Goal: Task Accomplishment & Management: Manage account settings

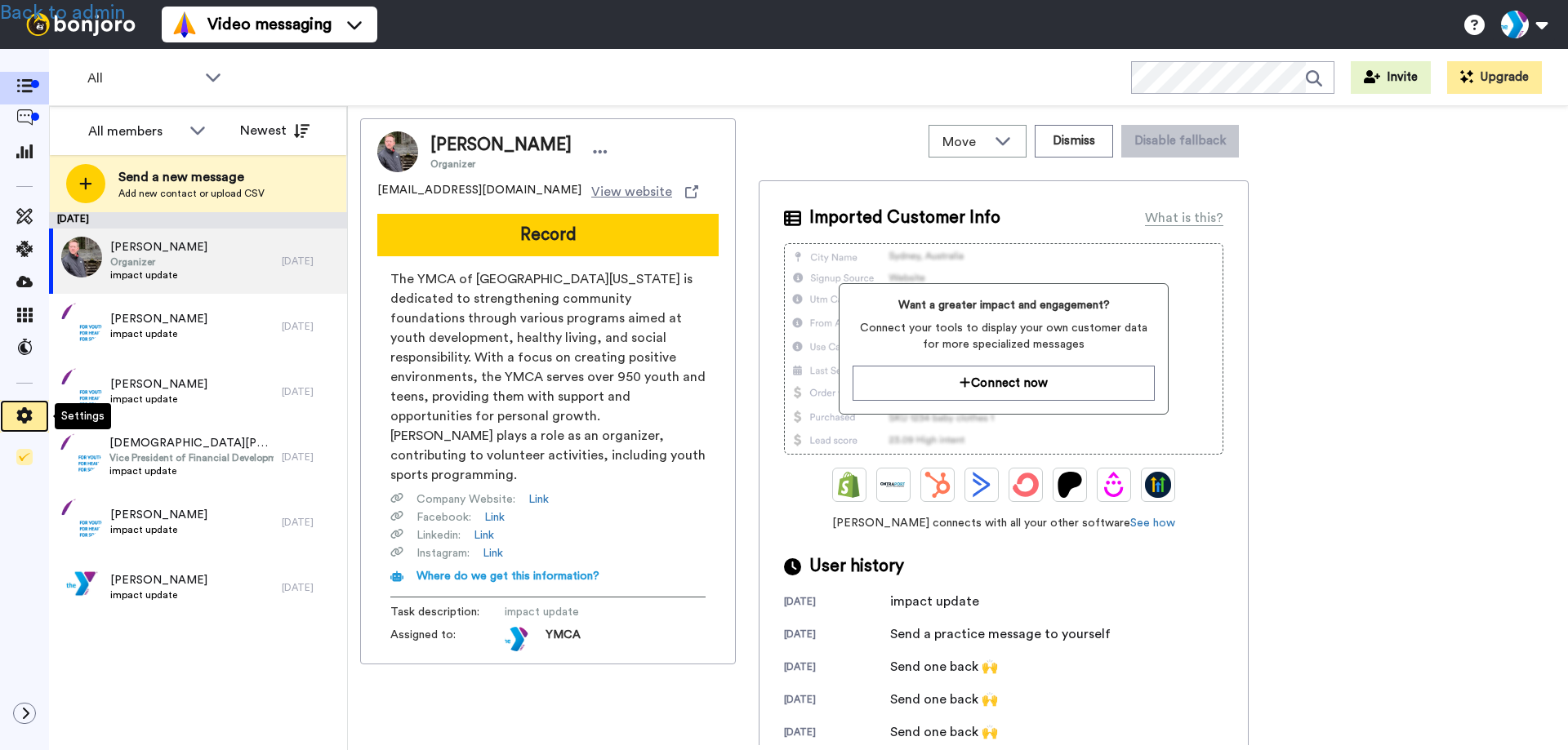
click at [27, 417] on icon at bounding box center [25, 415] width 16 height 16
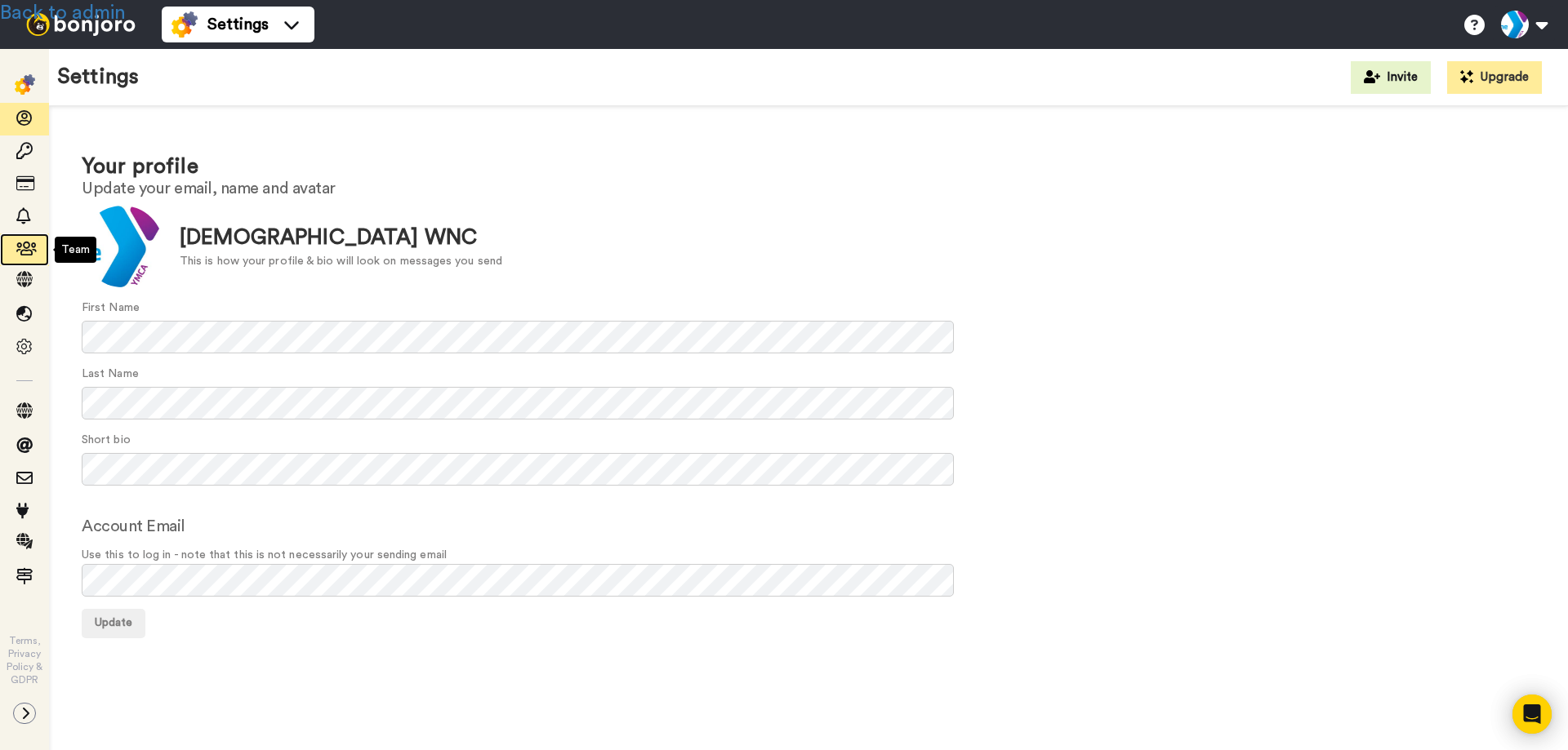
click at [27, 249] on icon at bounding box center [24, 249] width 16 height 16
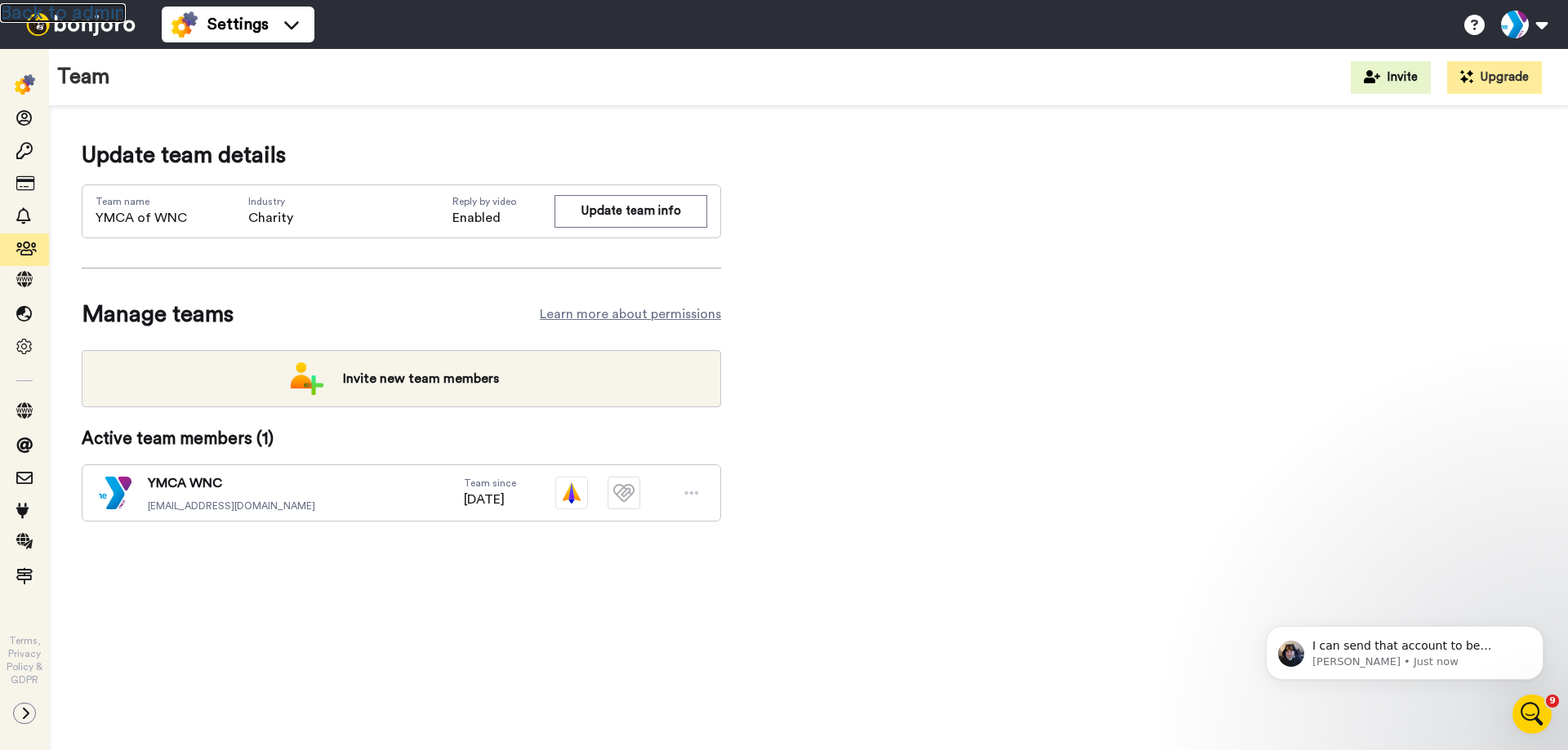
click at [94, 14] on link "Back to admin" at bounding box center [63, 13] width 125 height 19
